Goal: Task Accomplishment & Management: Manage account settings

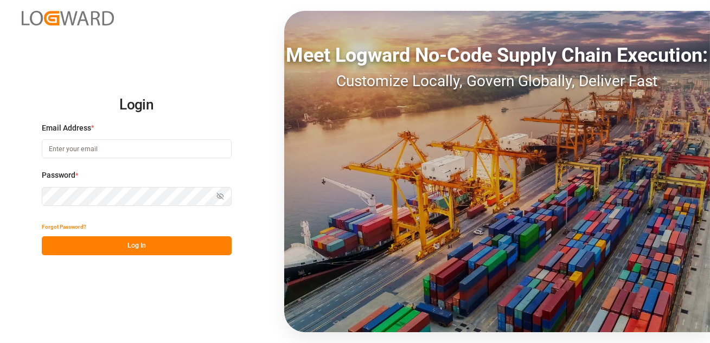
click at [69, 156] on input at bounding box center [137, 148] width 190 height 19
click at [93, 147] on input at bounding box center [137, 148] width 190 height 19
click at [62, 145] on input at bounding box center [137, 148] width 190 height 19
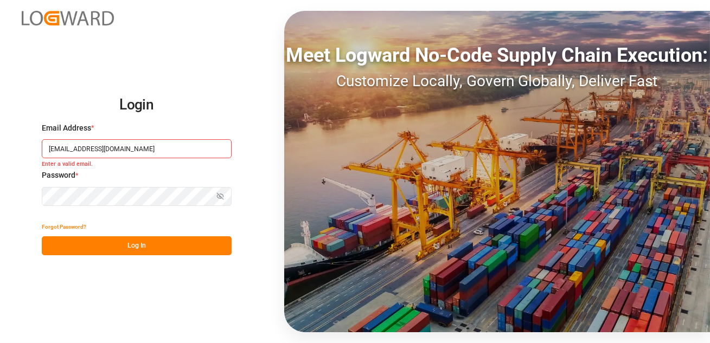
type input "sachin.kulkarni@logward.com"
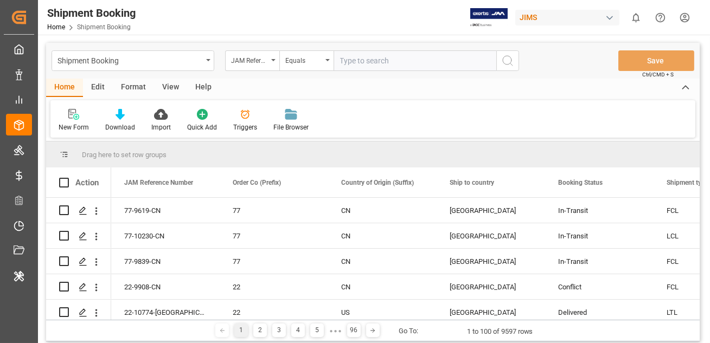
click at [94, 86] on div "Edit" at bounding box center [98, 88] width 30 height 18
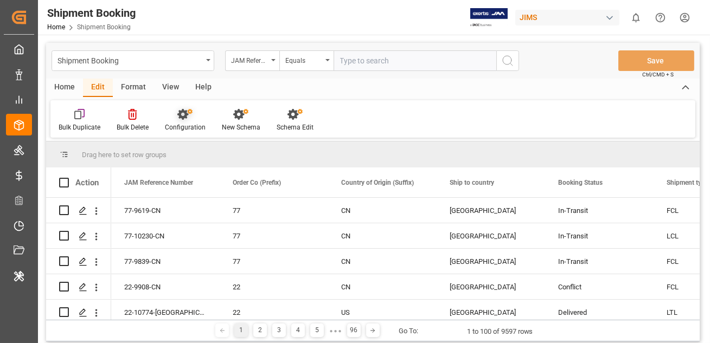
click at [185, 120] on icon at bounding box center [184, 114] width 15 height 11
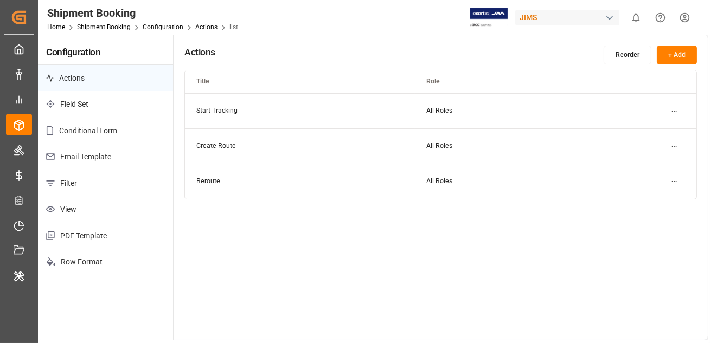
click at [62, 183] on p "Filter" at bounding box center [105, 183] width 135 height 27
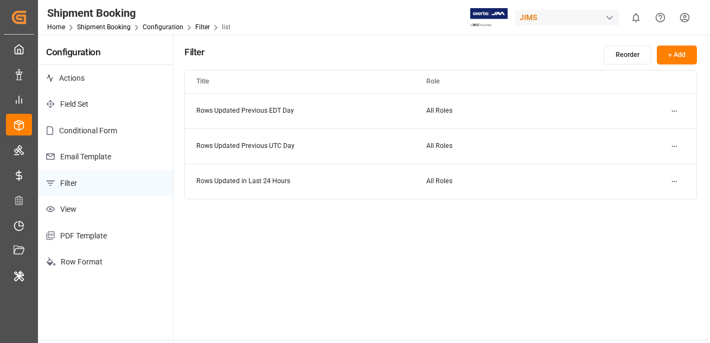
click at [678, 111] on html "Created by potrace 1.15, written by [PERSON_NAME] [DATE]-[DATE] Created by potr…" at bounding box center [355, 171] width 710 height 343
click at [645, 160] on small "Delete" at bounding box center [641, 163] width 20 height 7
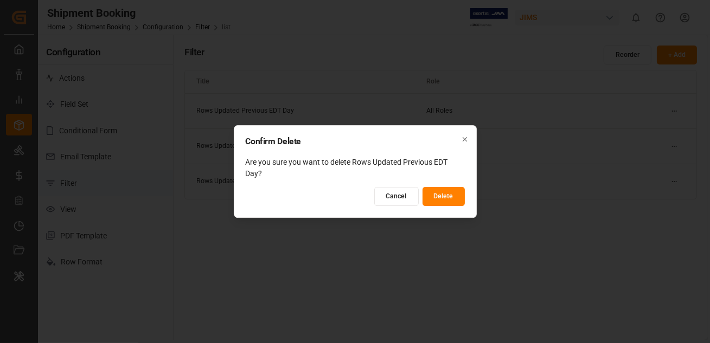
click at [439, 195] on button "Delete" at bounding box center [443, 196] width 42 height 19
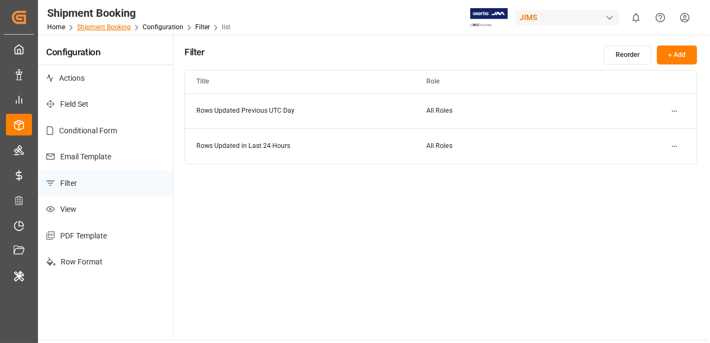
click at [108, 27] on link "Shipment Booking" at bounding box center [104, 27] width 54 height 8
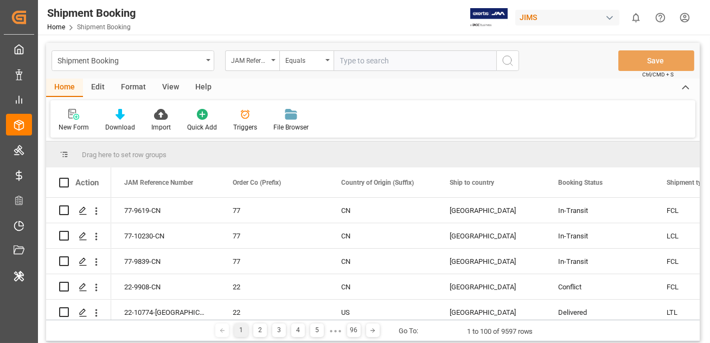
click at [124, 84] on div "Format" at bounding box center [133, 88] width 41 height 18
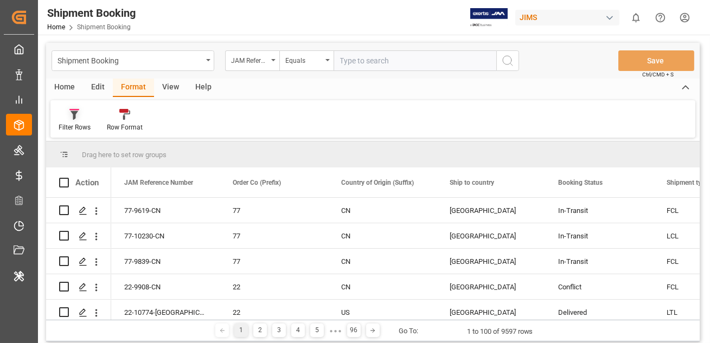
click at [74, 115] on icon at bounding box center [75, 115] width 8 height 9
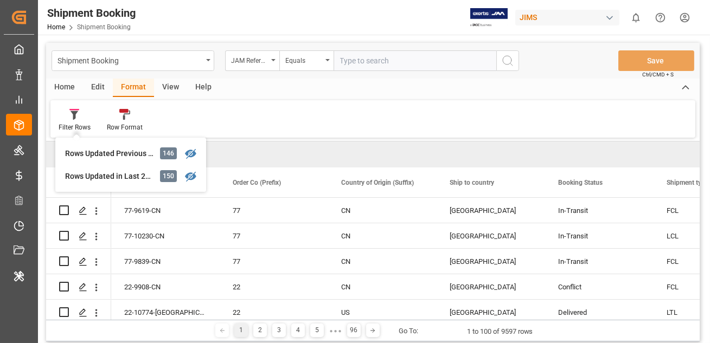
click at [246, 120] on div "Filter Rows Rows Updated Previous UTC Day 146 Rows Updated in Last 24 Hours 150…" at bounding box center [372, 118] width 645 height 37
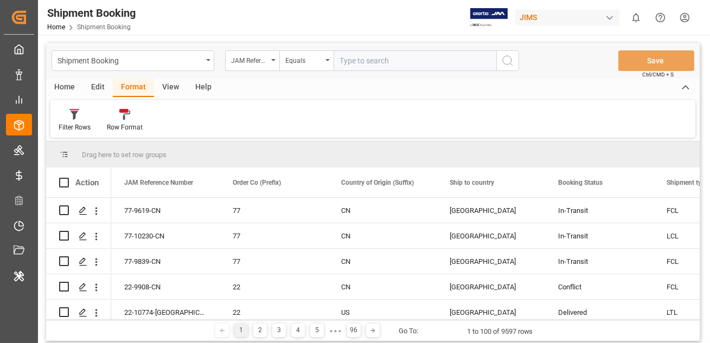
click at [363, 93] on div "Home Edit Format View Help" at bounding box center [373, 88] width 654 height 18
click at [547, 15] on div "JIMS" at bounding box center [567, 18] width 104 height 16
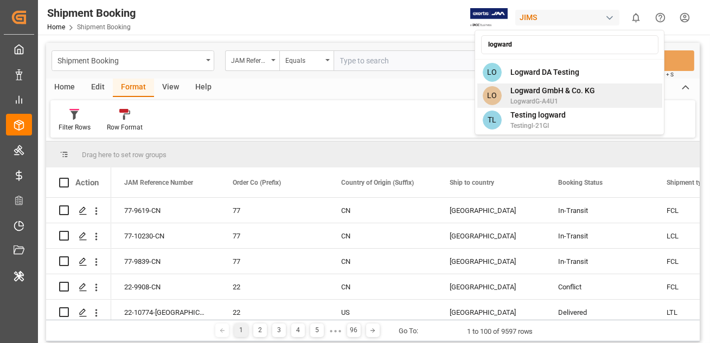
type input "logward"
click at [533, 98] on span "LogwardG-A4U1" at bounding box center [552, 102] width 85 height 10
